Goal: Browse casually: Explore the website without a specific task or goal

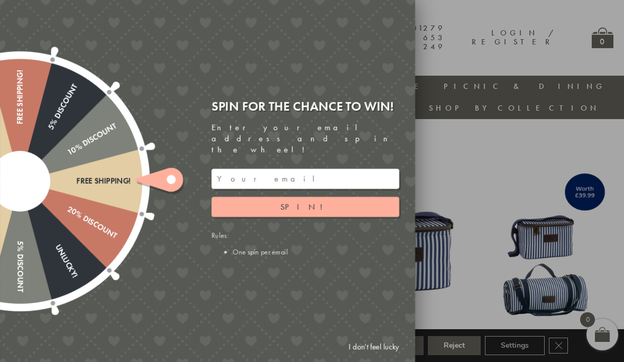
click at [383, 352] on link "I don't feel lucky" at bounding box center [373, 347] width 61 height 20
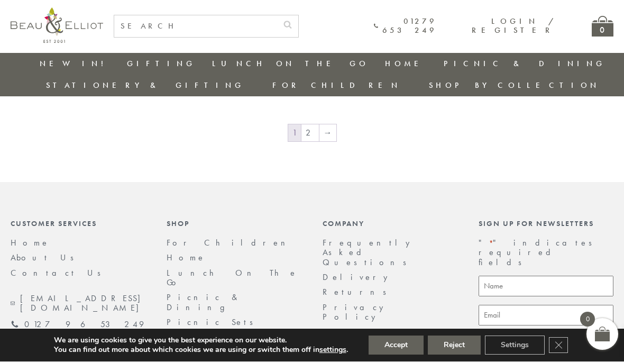
scroll to position [1421, 1]
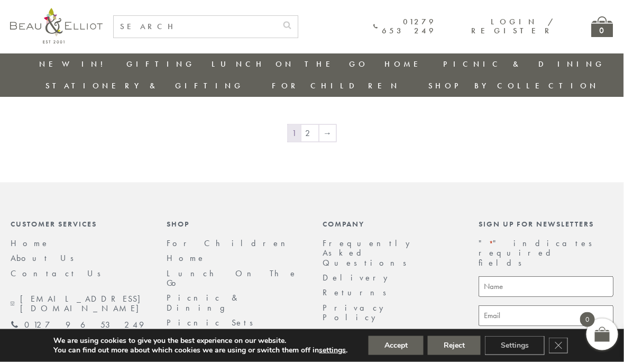
click at [321, 125] on link "→" at bounding box center [327, 133] width 17 height 17
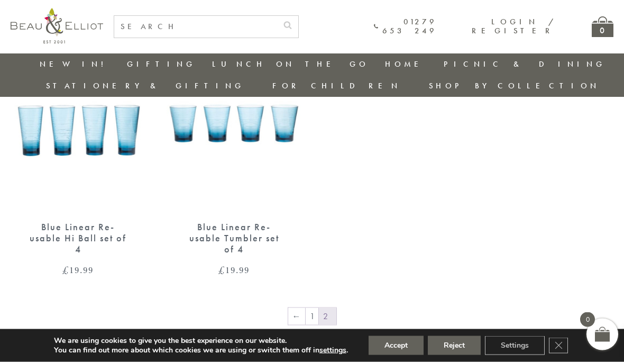
scroll to position [668, 0]
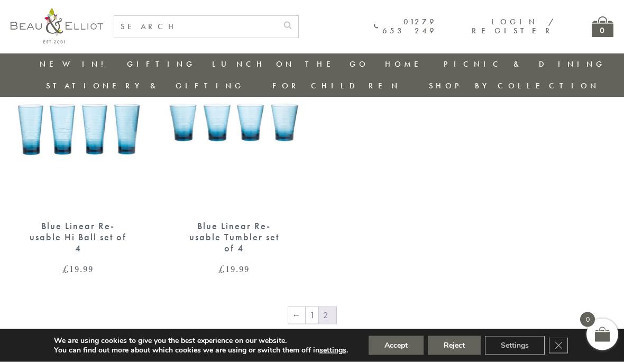
click at [295, 307] on link "←" at bounding box center [296, 315] width 17 height 17
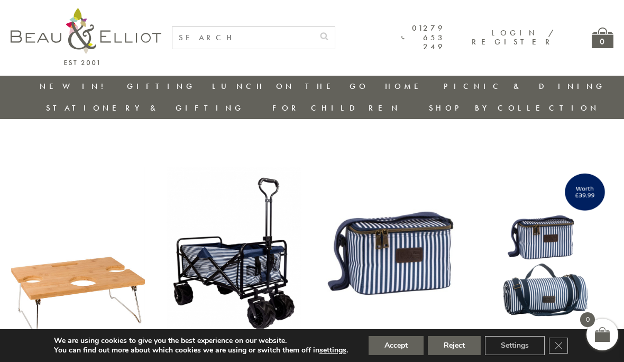
click at [535, 130] on link "[PERSON_NAME]" at bounding box center [486, 134] width 95 height 9
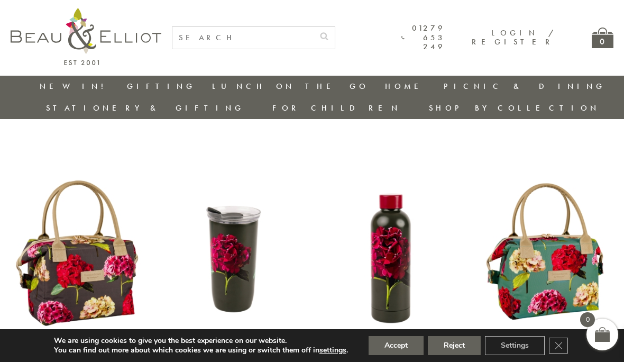
click at [535, 144] on link "[GEOGRAPHIC_DATA] and [GEOGRAPHIC_DATA]" at bounding box center [486, 157] width 95 height 27
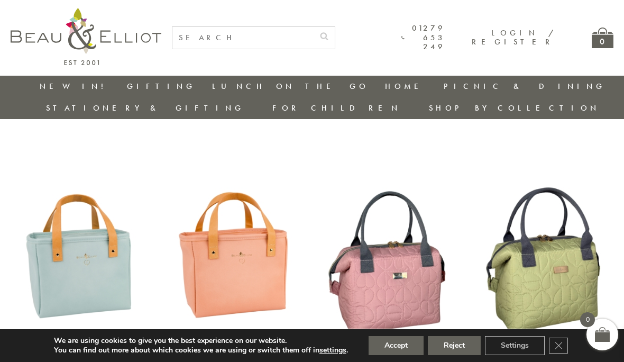
click at [535, 177] on link "[GEOGRAPHIC_DATA]" at bounding box center [486, 181] width 95 height 9
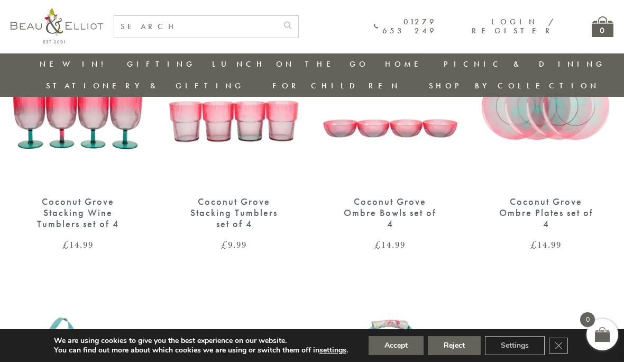
scroll to position [131, 0]
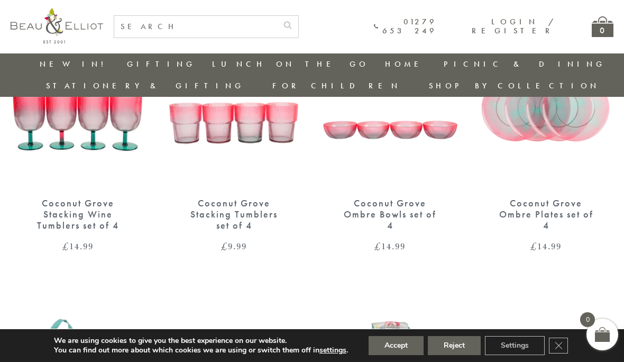
click at [535, 183] on link "Strawberries & Cream" at bounding box center [486, 192] width 95 height 19
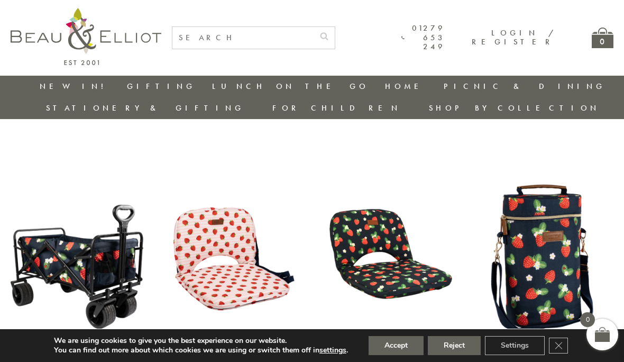
click at [535, 191] on link "Carnaby" at bounding box center [486, 195] width 95 height 9
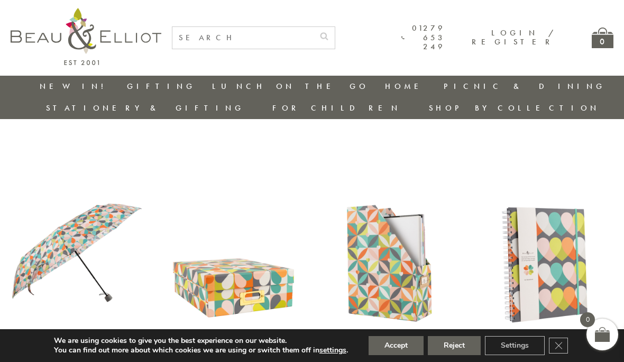
click at [535, 334] on link "St Ives" at bounding box center [486, 338] width 95 height 9
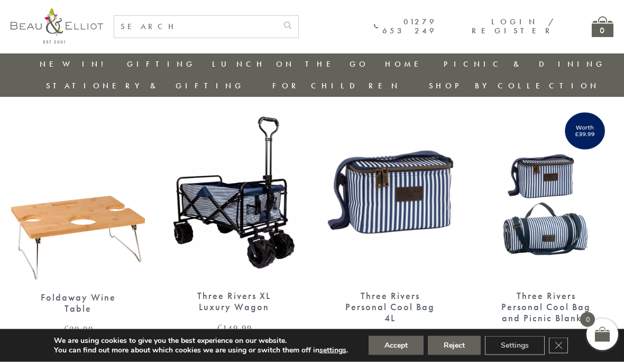
scroll to position [39, 0]
click at [252, 195] on img at bounding box center [234, 192] width 135 height 174
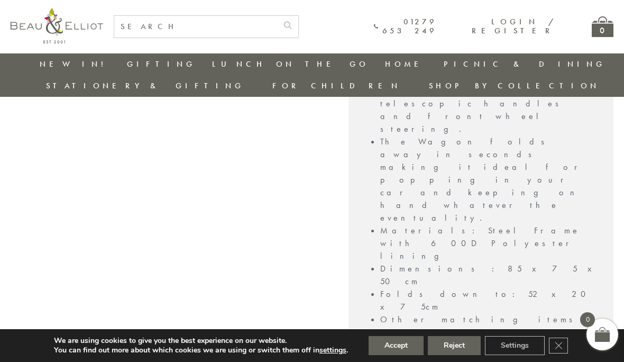
scroll to position [861, 0]
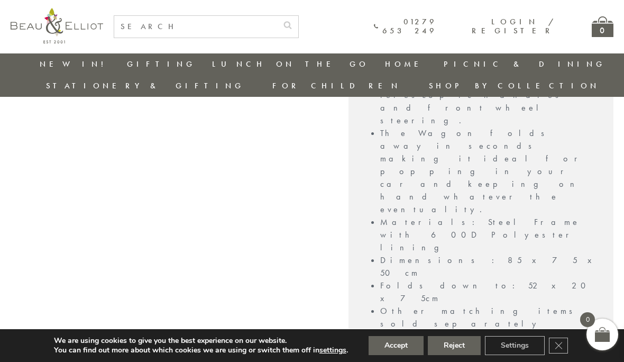
click at [535, 326] on link "Riviera" at bounding box center [486, 330] width 95 height 9
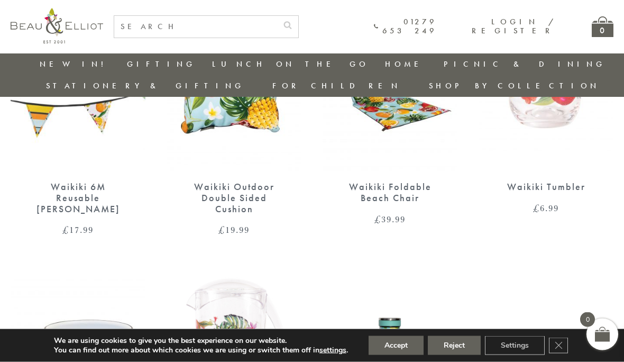
scroll to position [152, 0]
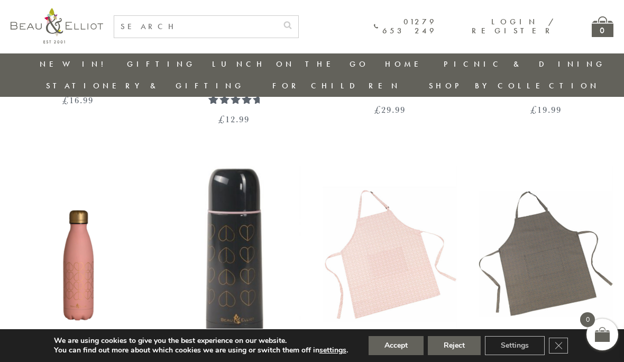
scroll to position [252, 0]
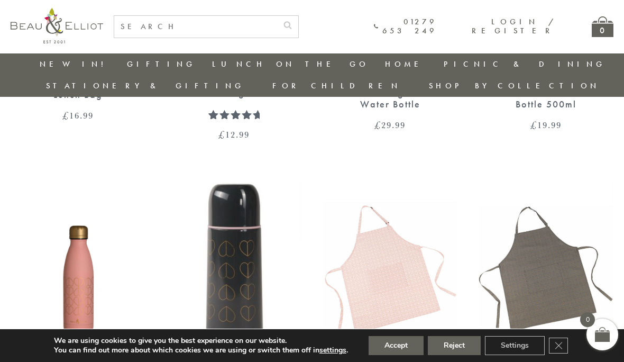
click at [444, 67] on link "Picnic & Dining" at bounding box center [525, 64] width 162 height 11
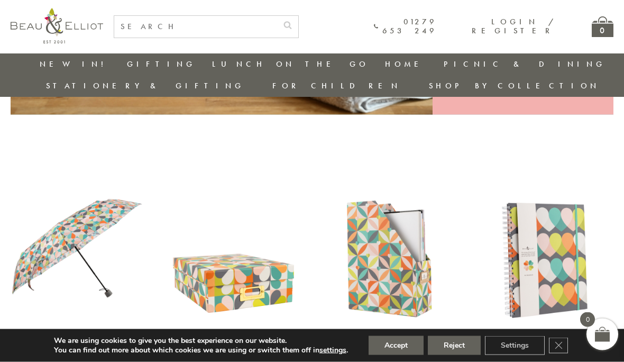
scroll to position [326, 0]
click at [454, 93] on link "Picnic Cool Bags & Family Picnic Sets" at bounding box center [501, 104] width 95 height 36
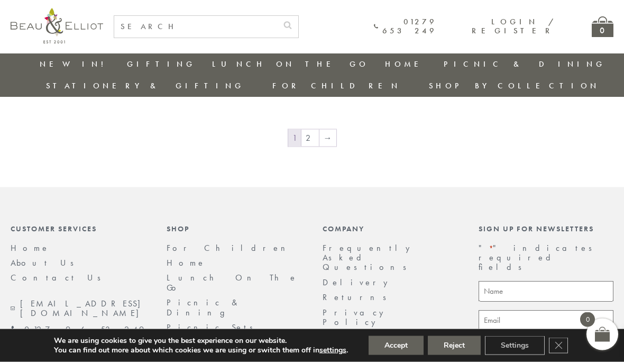
scroll to position [1773, 0]
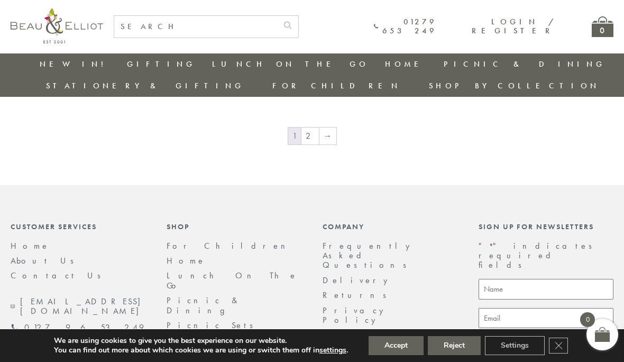
click at [330, 127] on link "→" at bounding box center [327, 135] width 17 height 17
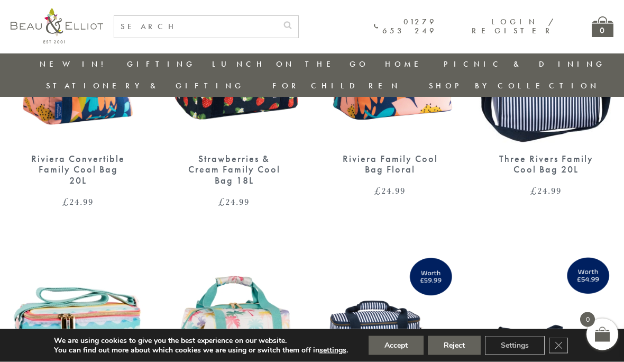
scroll to position [802, 0]
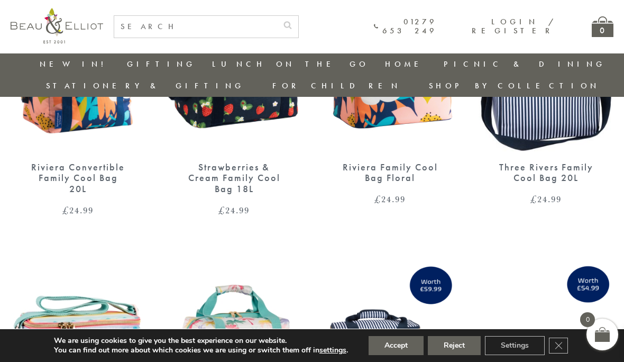
click at [56, 68] on link "New in!" at bounding box center [75, 64] width 71 height 11
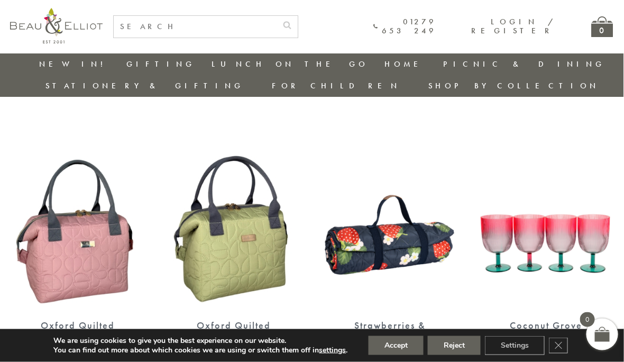
scroll to position [1194, 3]
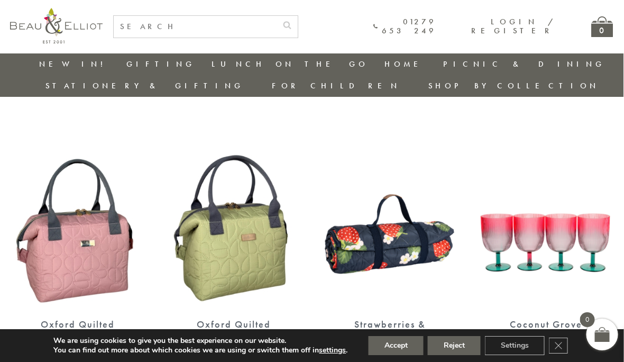
click at [404, 217] on img at bounding box center [390, 221] width 135 height 174
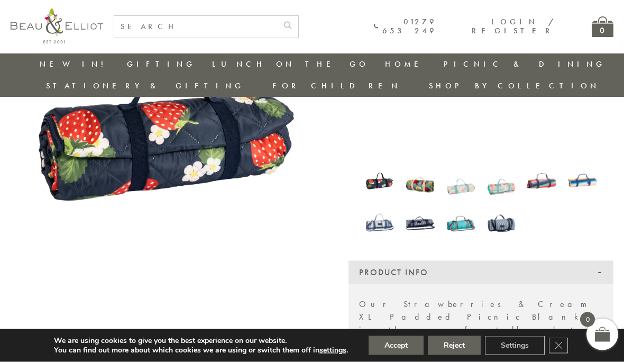
scroll to position [168, 0]
click at [508, 204] on img at bounding box center [501, 222] width 30 height 39
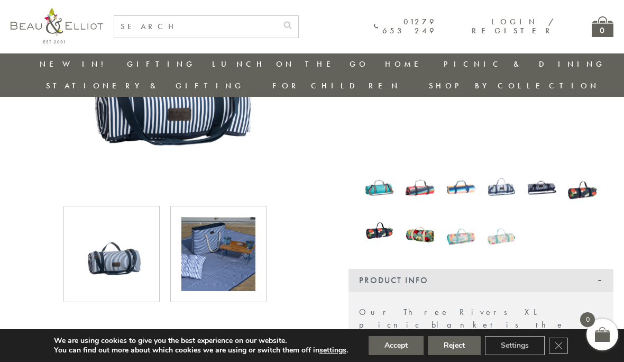
scroll to position [159, 0]
click at [384, 170] on img at bounding box center [379, 187] width 30 height 39
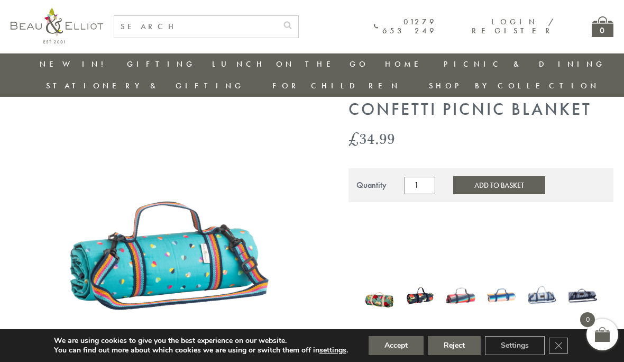
scroll to position [33, 0]
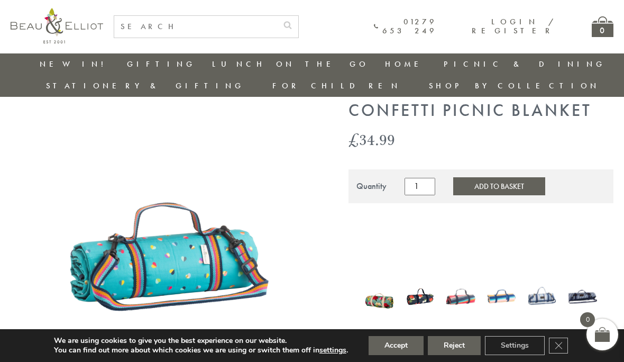
click at [535, 341] on link "Three Rivers" at bounding box center [486, 350] width 95 height 19
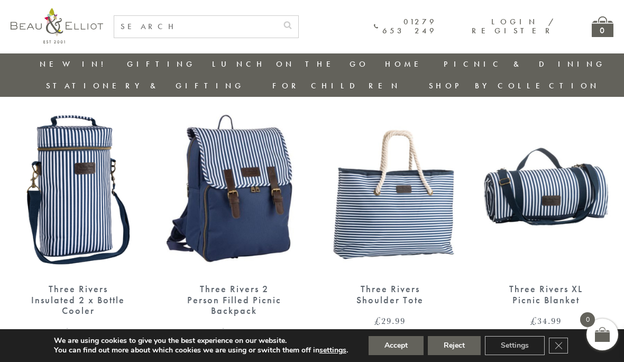
scroll to position [338, 0]
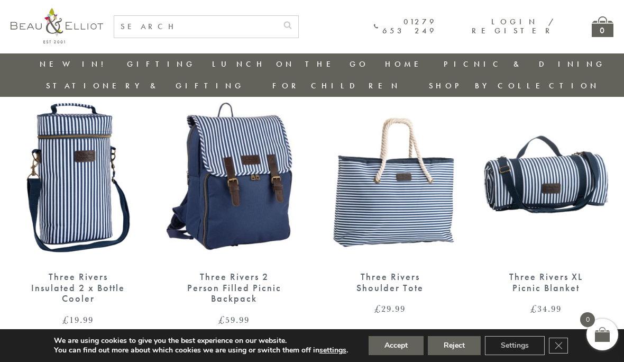
click at [560, 169] on img at bounding box center [546, 174] width 135 height 174
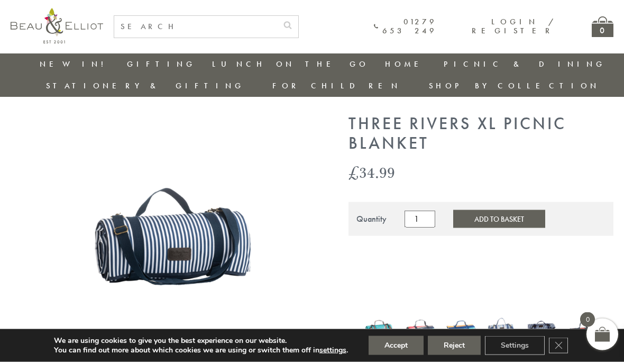
scroll to position [0, 6]
